Goal: Information Seeking & Learning: Learn about a topic

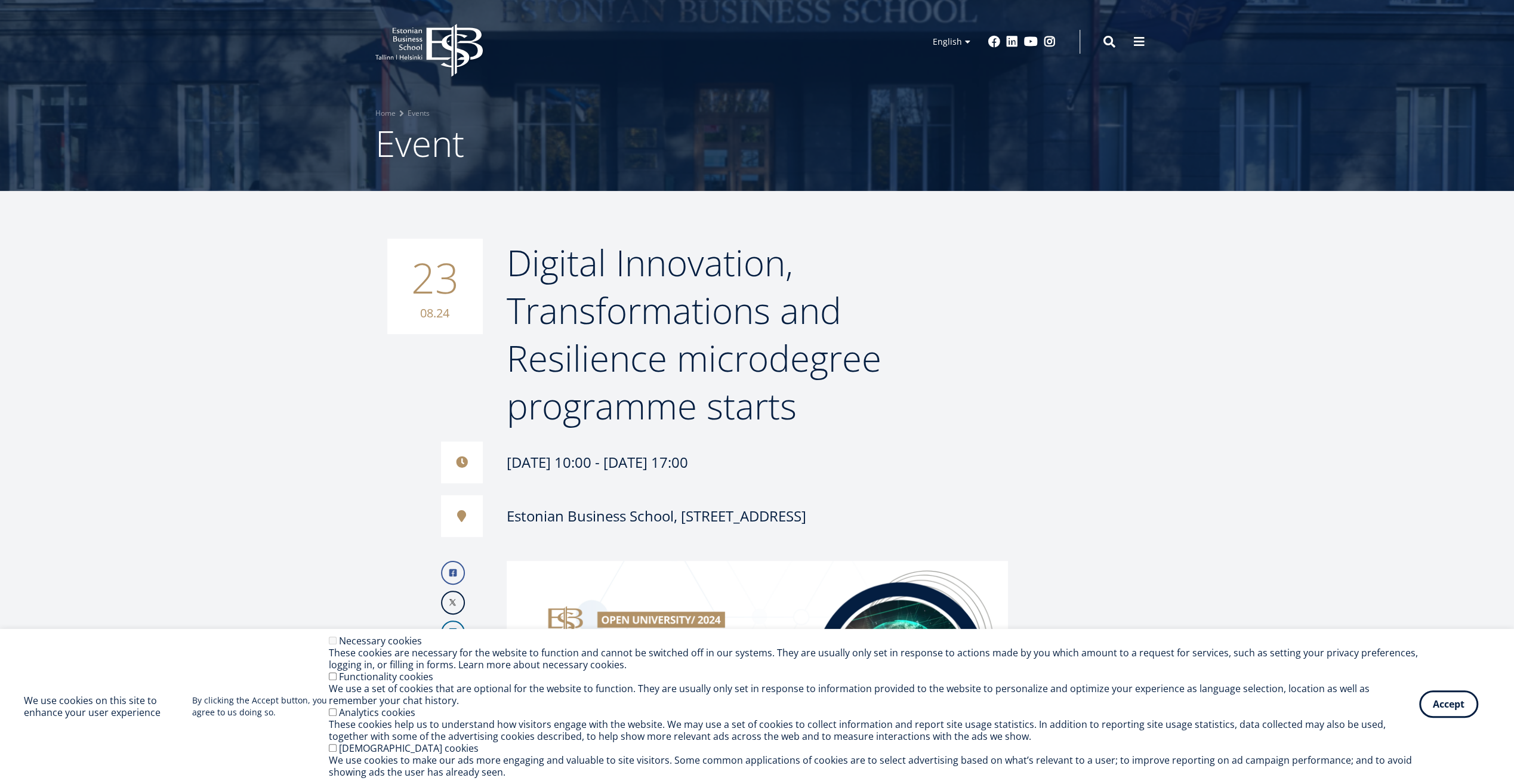
click at [1447, 707] on button "Accept" at bounding box center [1449, 704] width 59 height 28
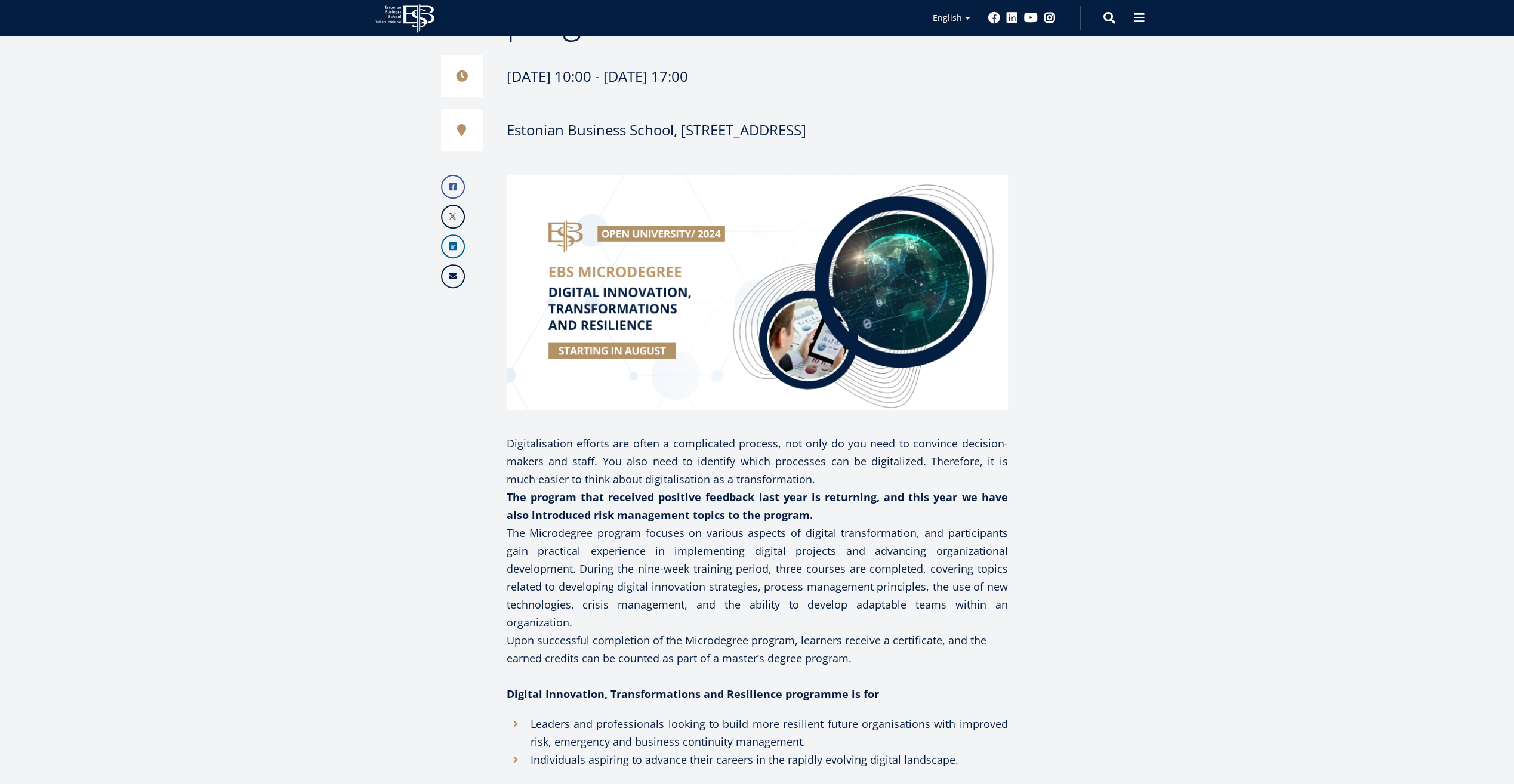
scroll to position [418, 0]
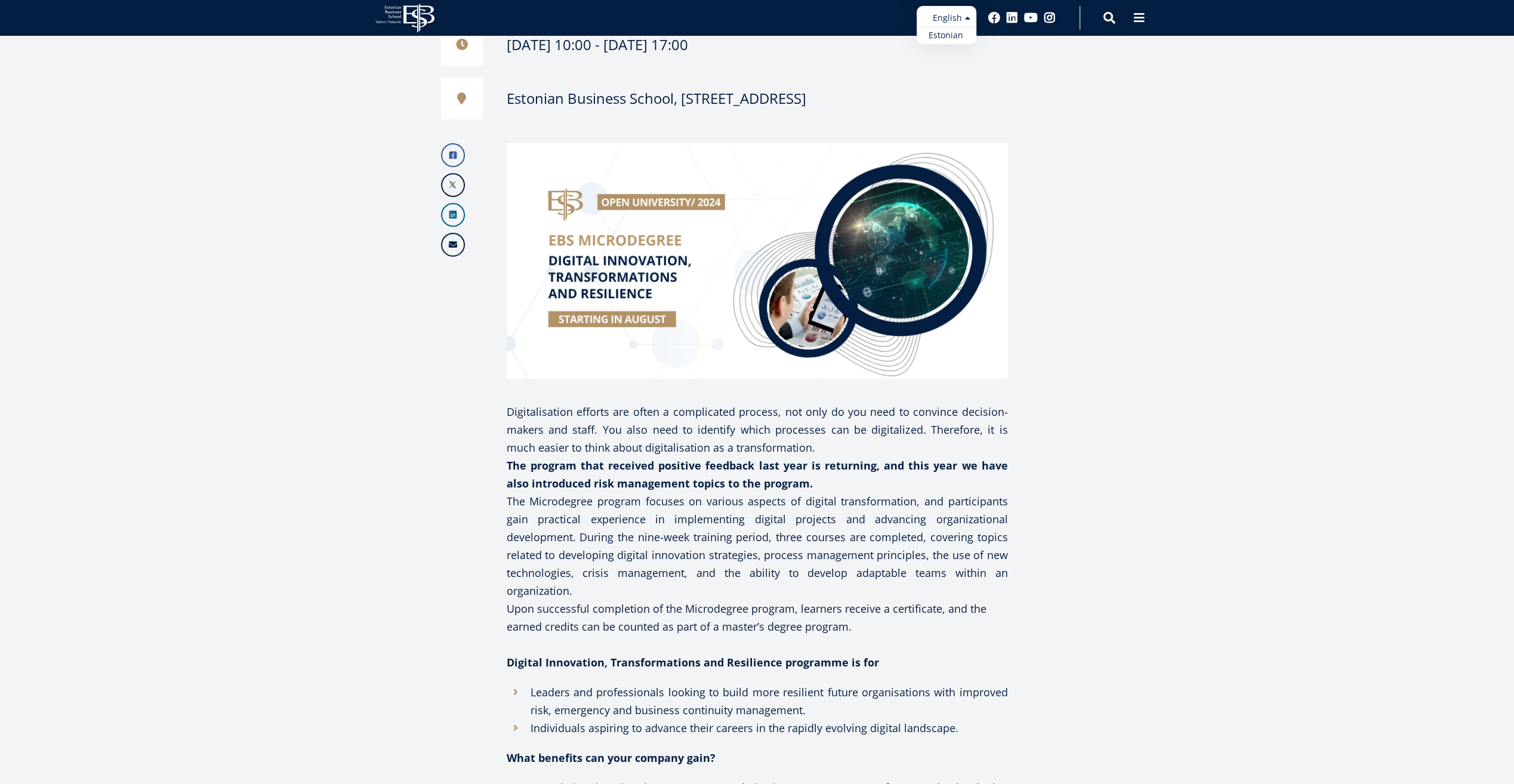
click at [961, 23] on ul "Estonian English" at bounding box center [946, 25] width 59 height 39
click at [952, 34] on link "Estonian" at bounding box center [946, 36] width 59 height 18
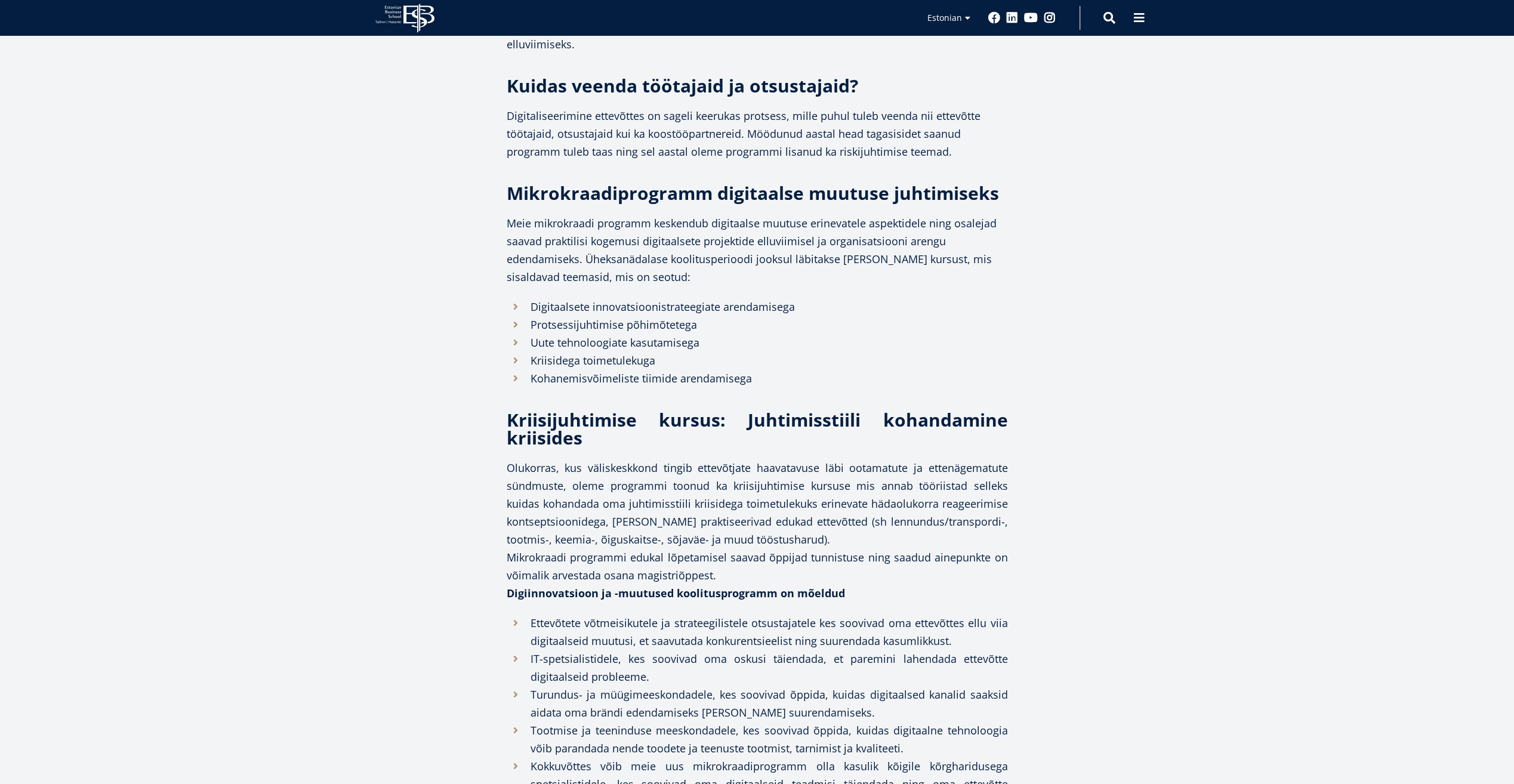
scroll to position [859, 0]
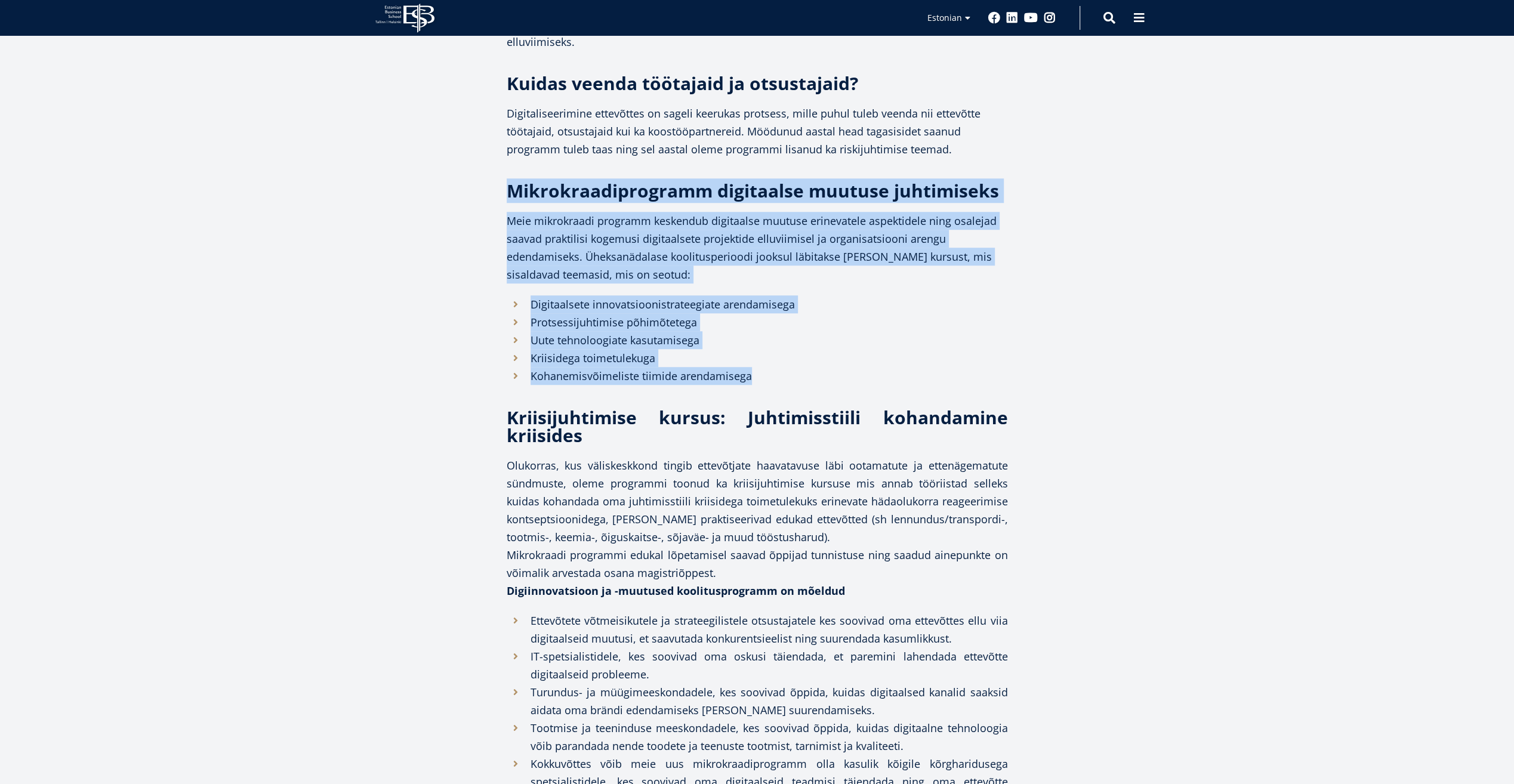
drag, startPoint x: 757, startPoint y: 362, endPoint x: 500, endPoint y: 174, distance: 318.4
click at [500, 174] on div "Facebook Linkedin Email Kas oled segaduses, milliseid äriprotsesse digitaliseer…" at bounding box center [697, 739] width 620 height 2168
copy div "Mikrokraadiprogramm digitaalse muutuse juhtimiseks Meie mikrokraadi programm ke…"
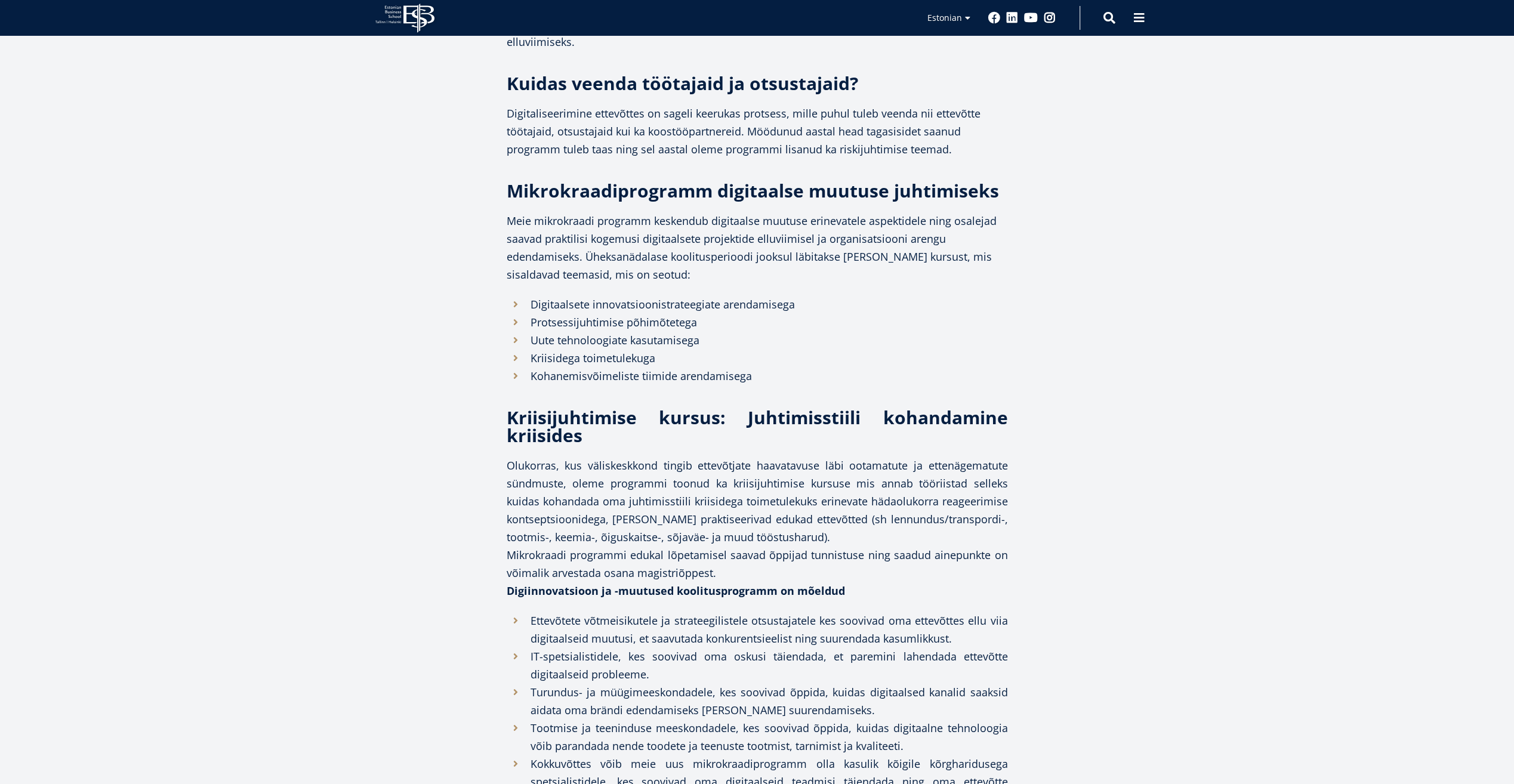
click at [1155, 594] on div "23 08.24 Digitaalne innovatsiooni, muudatuste ja vastupidavuse mikrokraadi prog…" at bounding box center [757, 601] width 836 height 2443
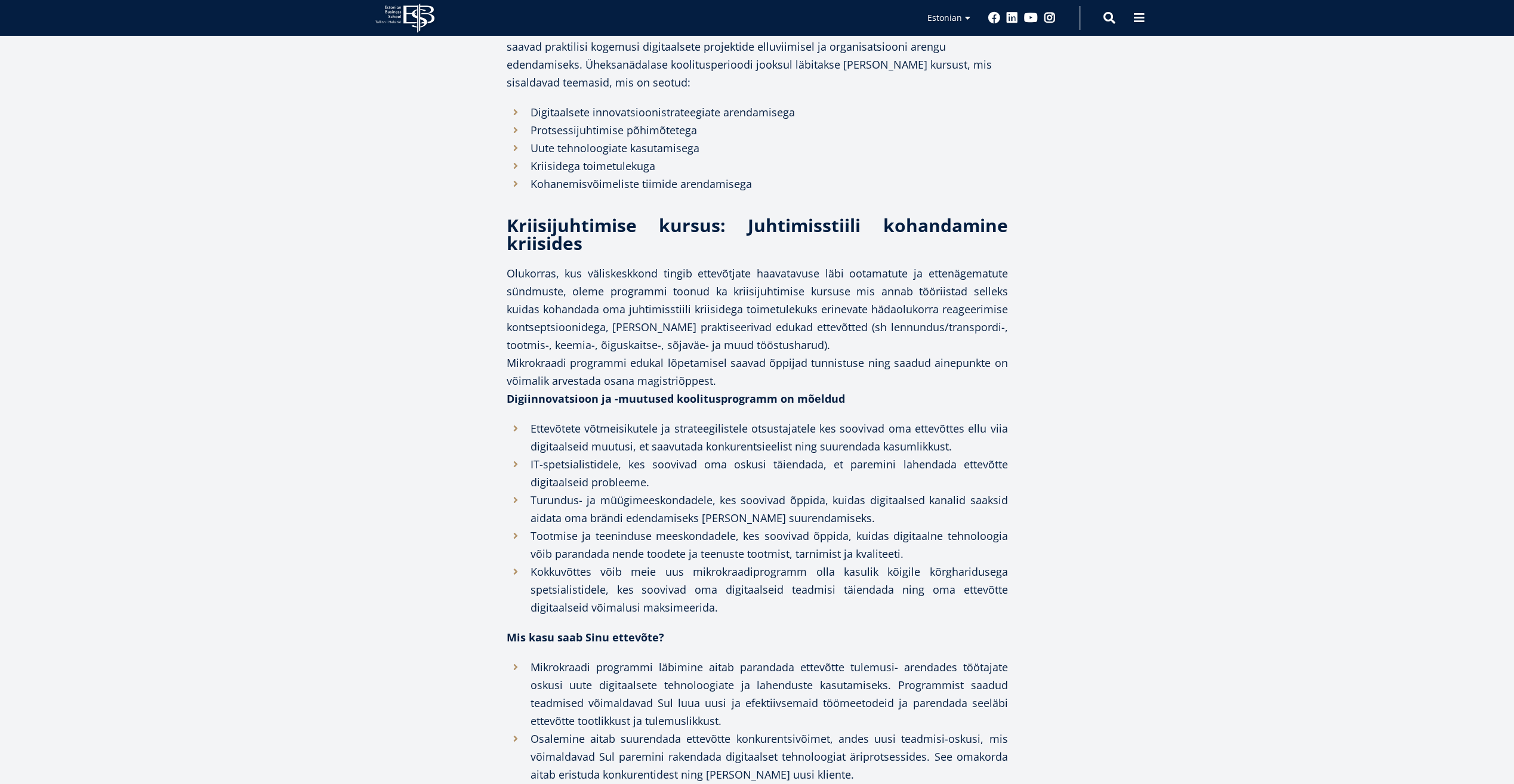
scroll to position [1038, 0]
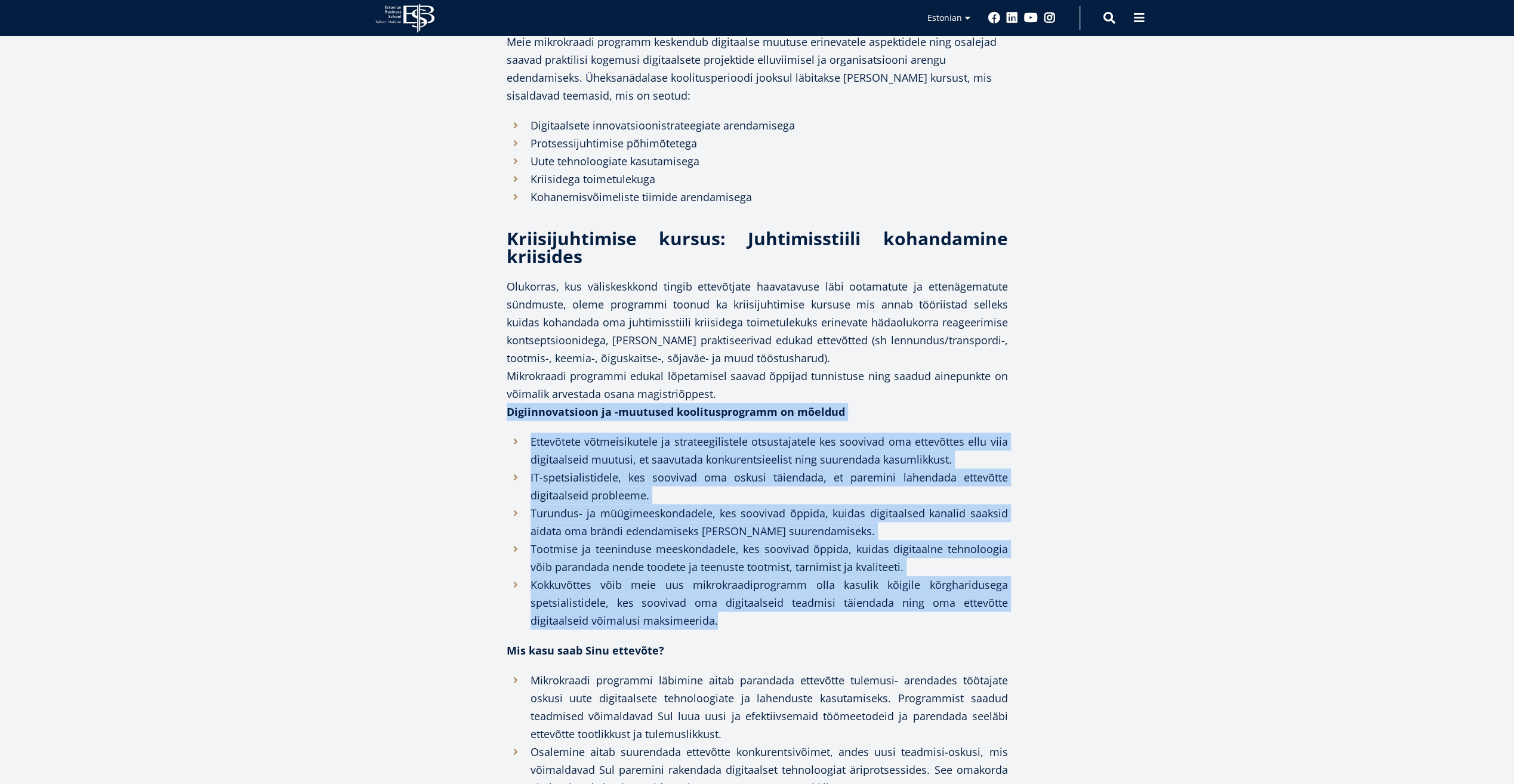
drag, startPoint x: 715, startPoint y: 608, endPoint x: 495, endPoint y: 388, distance: 311.1
click at [495, 388] on div "Facebook Linkedin Email Kas oled segaduses, milliseid äriprotsesse digitaliseer…" at bounding box center [697, 559] width 620 height 2168
drag, startPoint x: 495, startPoint y: 389, endPoint x: 554, endPoint y: 436, distance: 75.4
copy div "Digiinnovatsioon ja -muutused koolitusprogramm on mõeldud Ettevõtete võtmeisiku…"
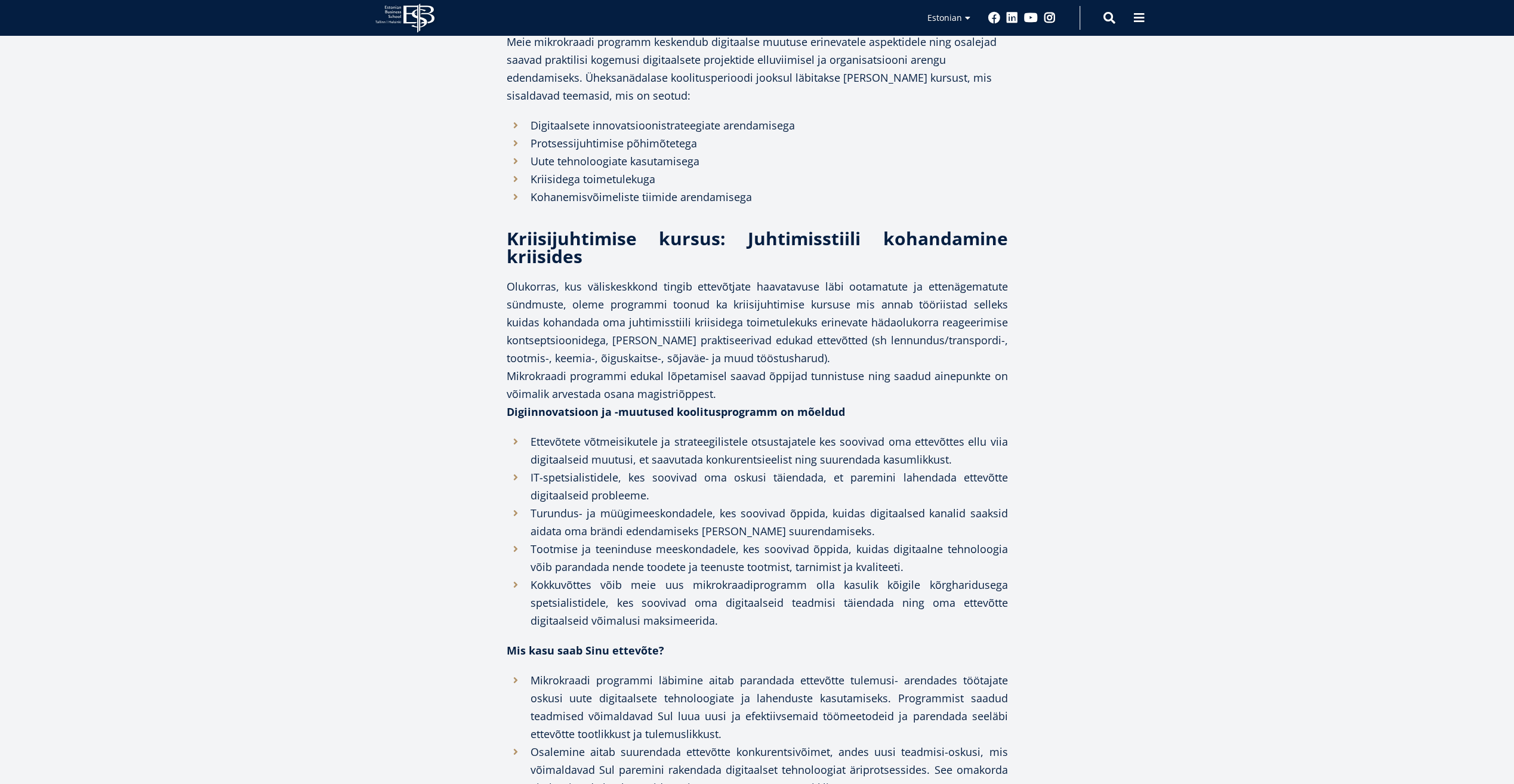
drag, startPoint x: 1313, startPoint y: 204, endPoint x: 1377, endPoint y: 105, distance: 117.9
click at [1314, 202] on article "23 08.24 Digitaalne innovatsiooni, muudatuste ja vastupidavuse mikrokraadi prog…" at bounding box center [757, 433] width 1514 height 2562
